Goal: Navigation & Orientation: Find specific page/section

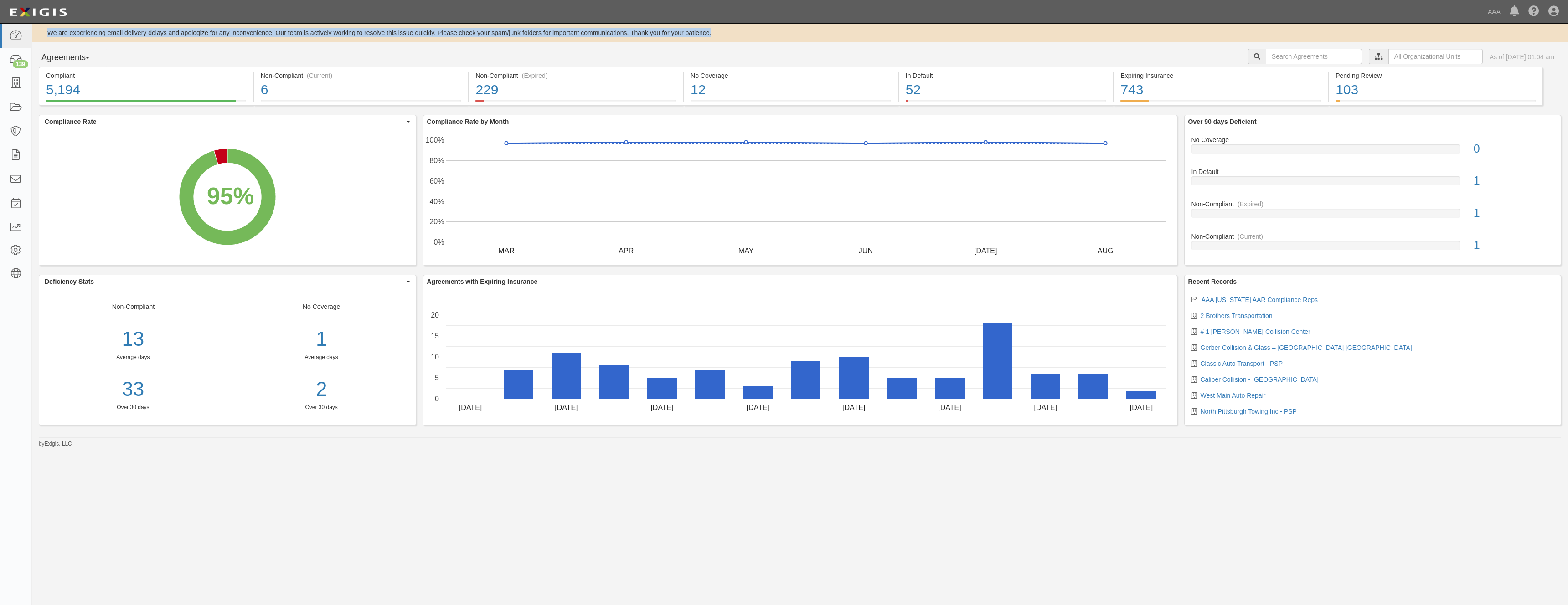
drag, startPoint x: 48, startPoint y: 33, endPoint x: 736, endPoint y: 34, distance: 688.0
click at [736, 34] on div "We are experiencing email delivery delays and apologize for any inconvenience. …" at bounding box center [800, 32] width 1536 height 9
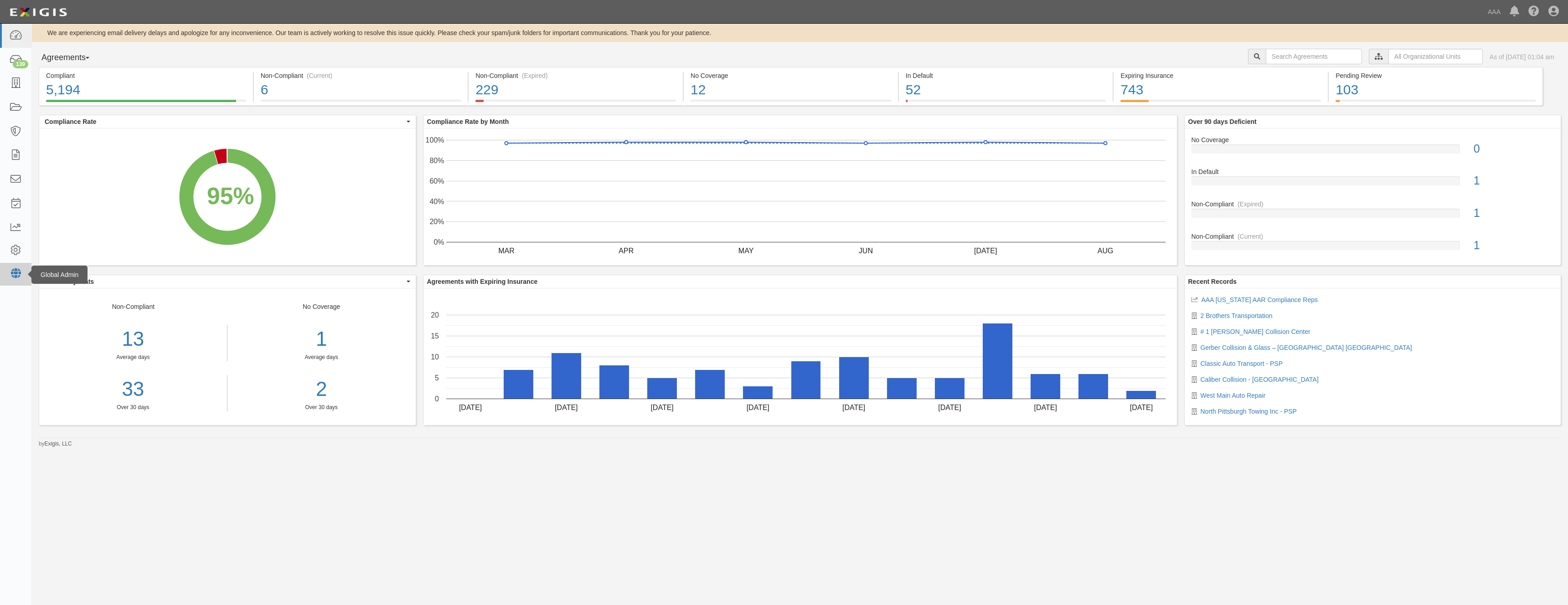
click at [14, 278] on icon at bounding box center [15, 273] width 13 height 8
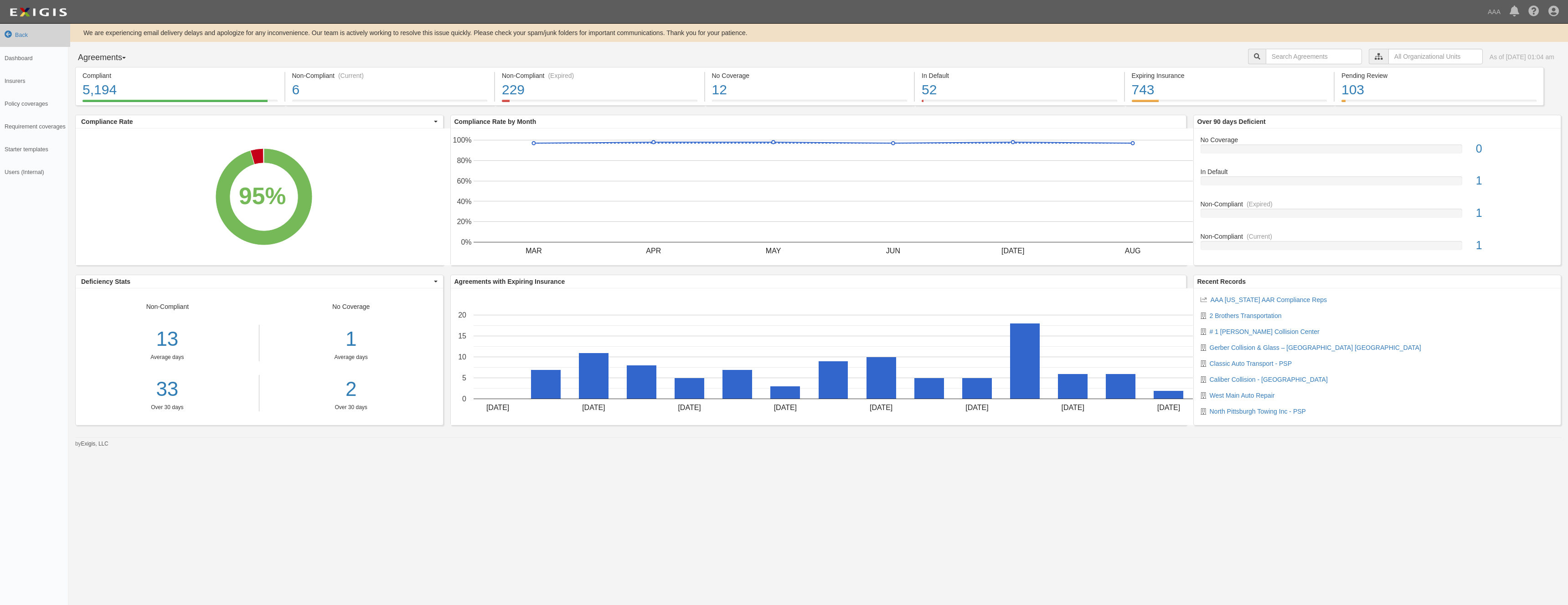
click at [7, 34] on icon at bounding box center [8, 35] width 7 height 7
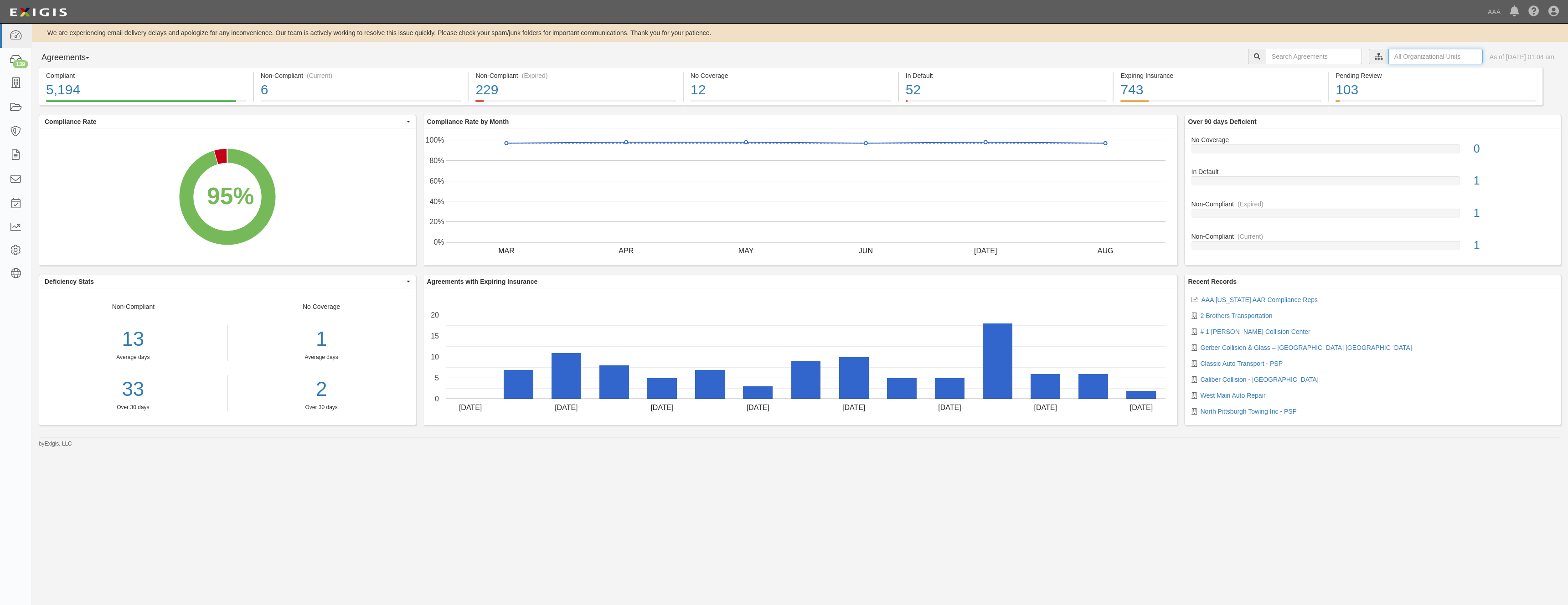
click at [1409, 57] on input "text" at bounding box center [1435, 56] width 94 height 15
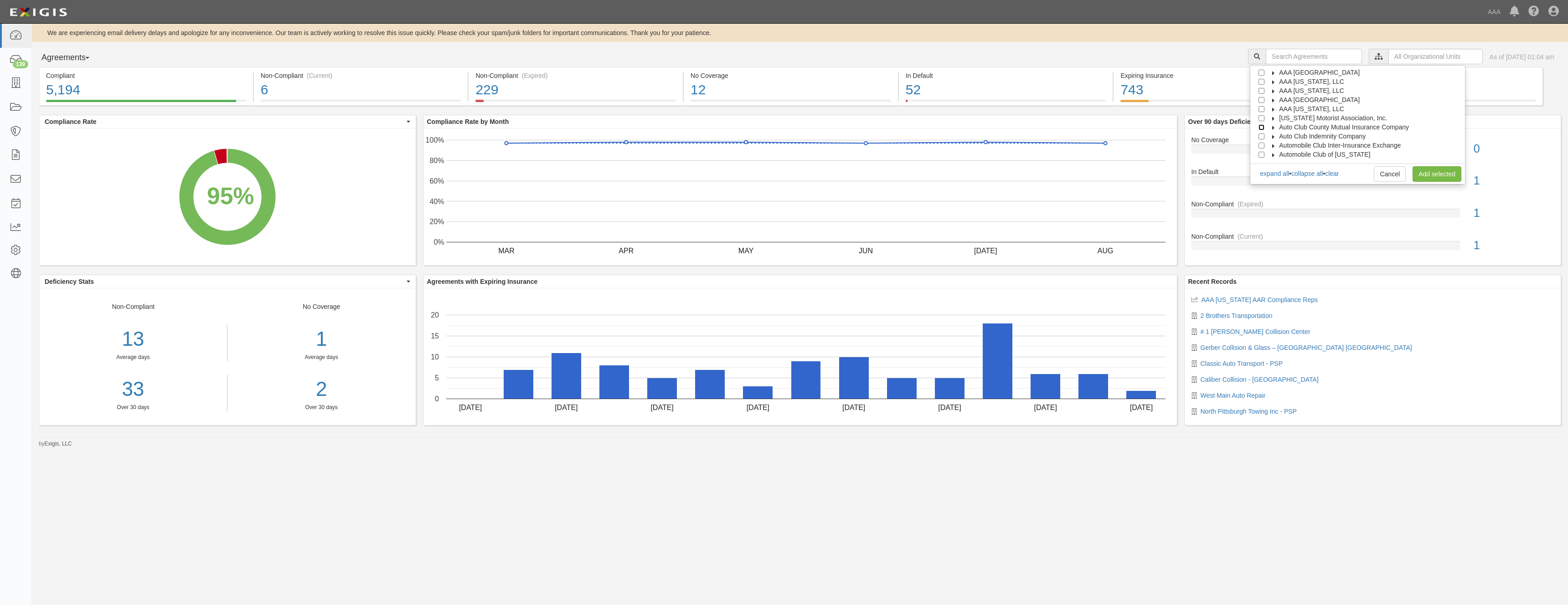
click at [1264, 128] on input "Auto Club County Mutual Insurance Company" at bounding box center [1262, 127] width 6 height 6
checkbox input "false"
click at [1388, 175] on link "Cancel" at bounding box center [1390, 173] width 32 height 15
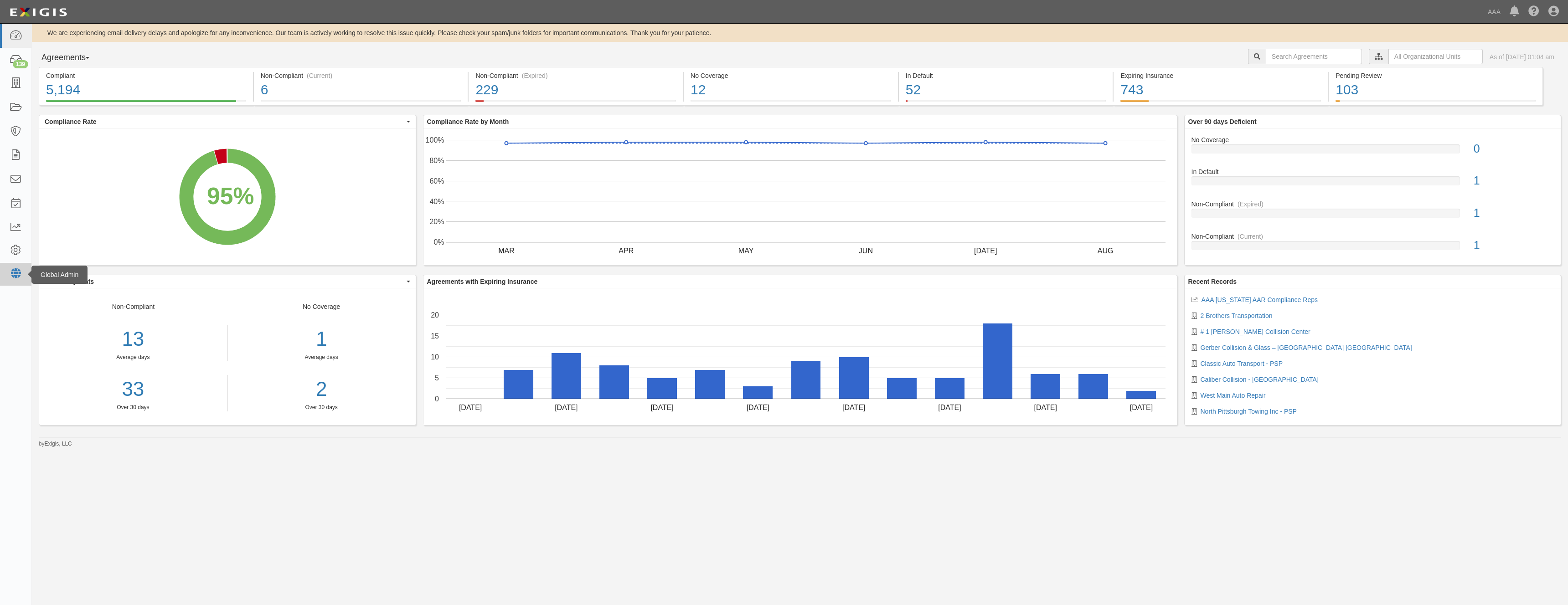
click at [16, 275] on icon at bounding box center [15, 273] width 13 height 8
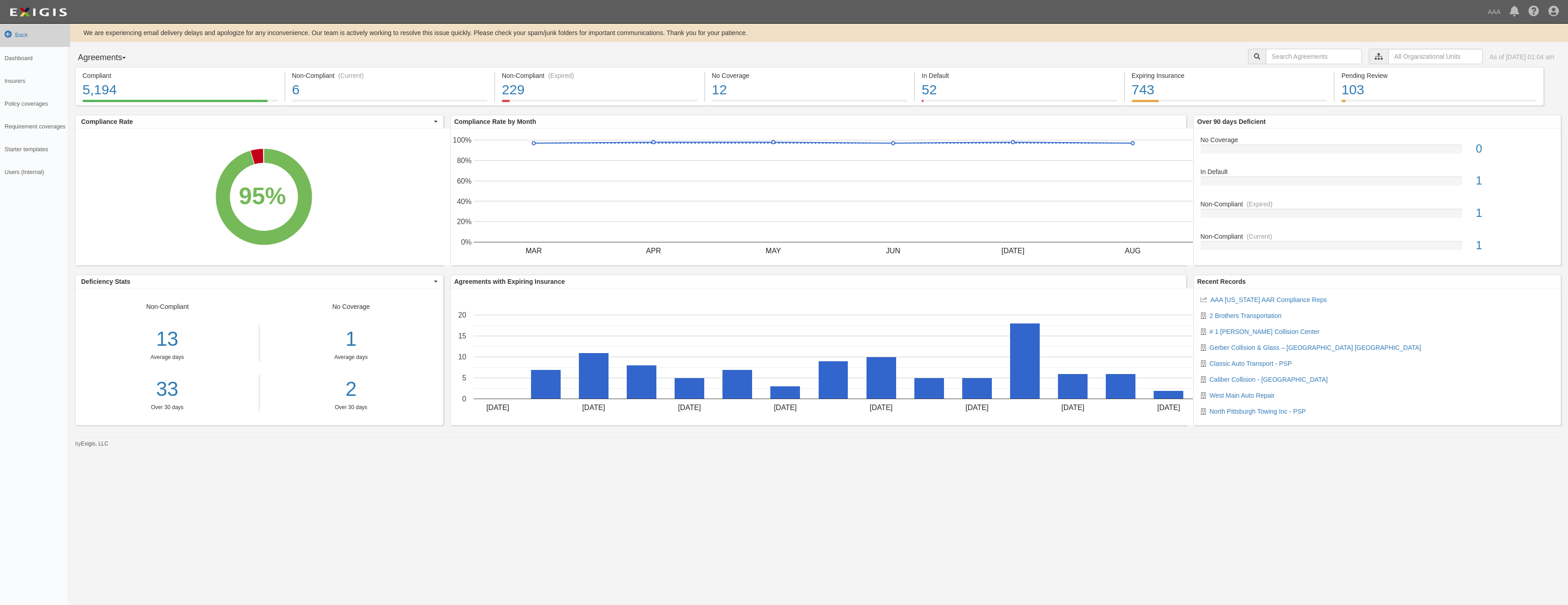
click at [6, 35] on icon at bounding box center [8, 35] width 7 height 7
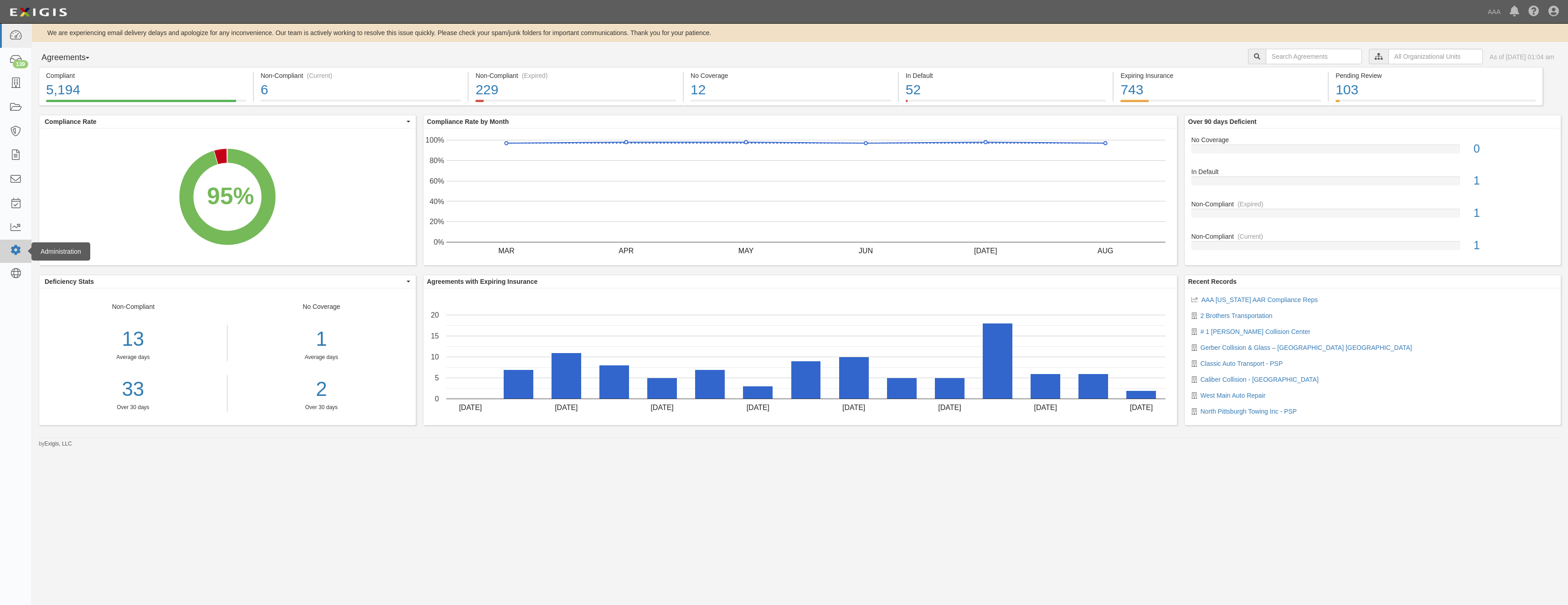
click at [17, 249] on icon at bounding box center [15, 250] width 13 height 8
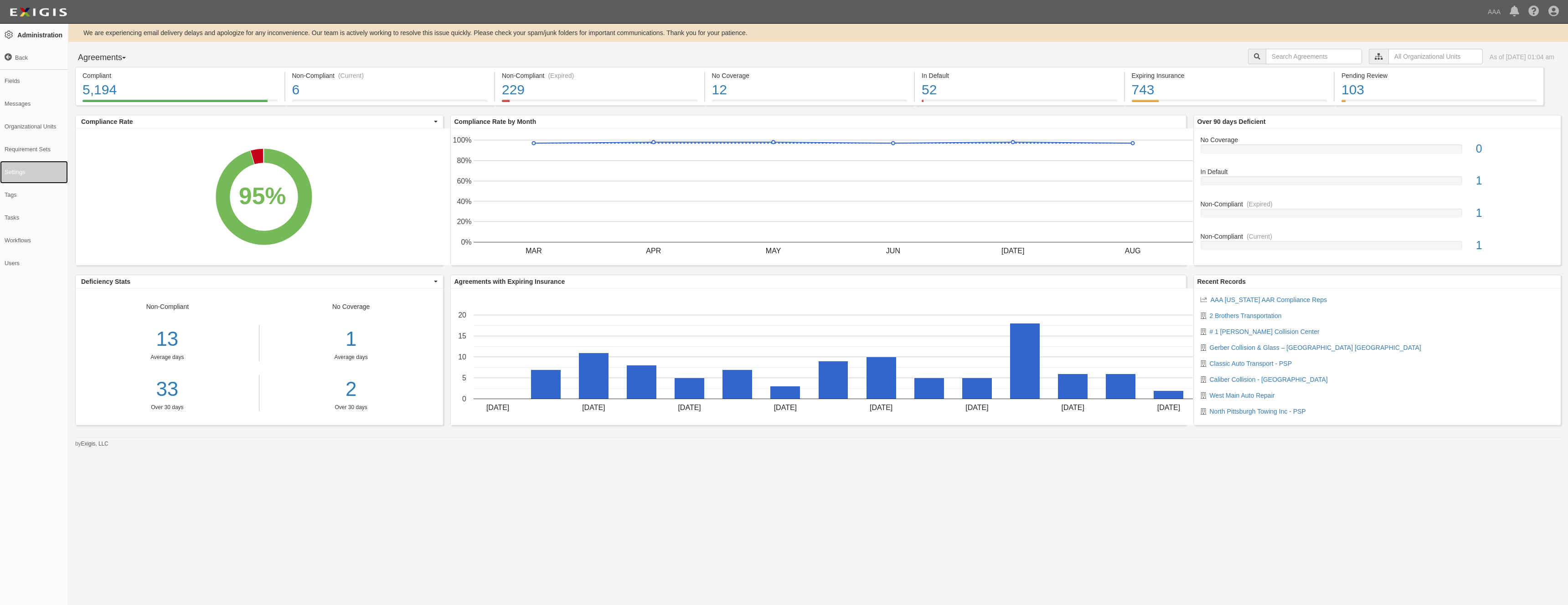
click at [16, 170] on link "Settings" at bounding box center [34, 172] width 68 height 23
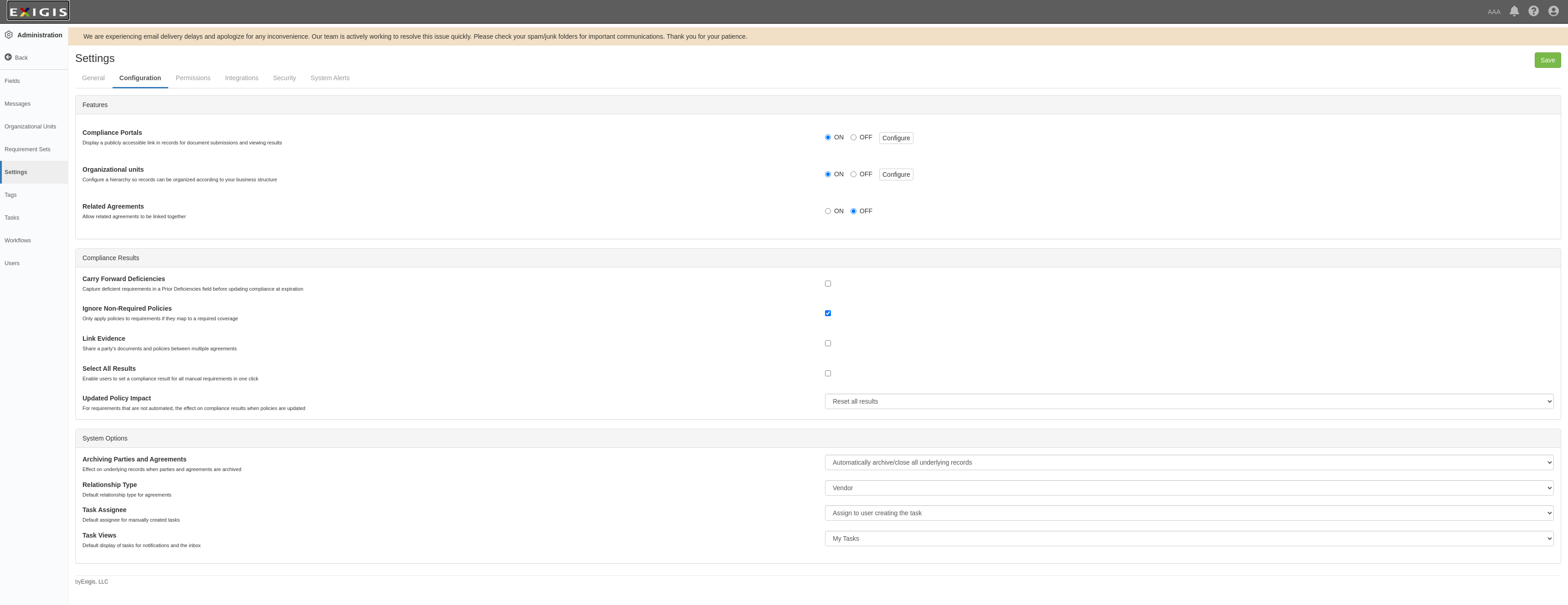
click at [23, 9] on img at bounding box center [38, 12] width 63 height 16
